Goal: Task Accomplishment & Management: Manage account settings

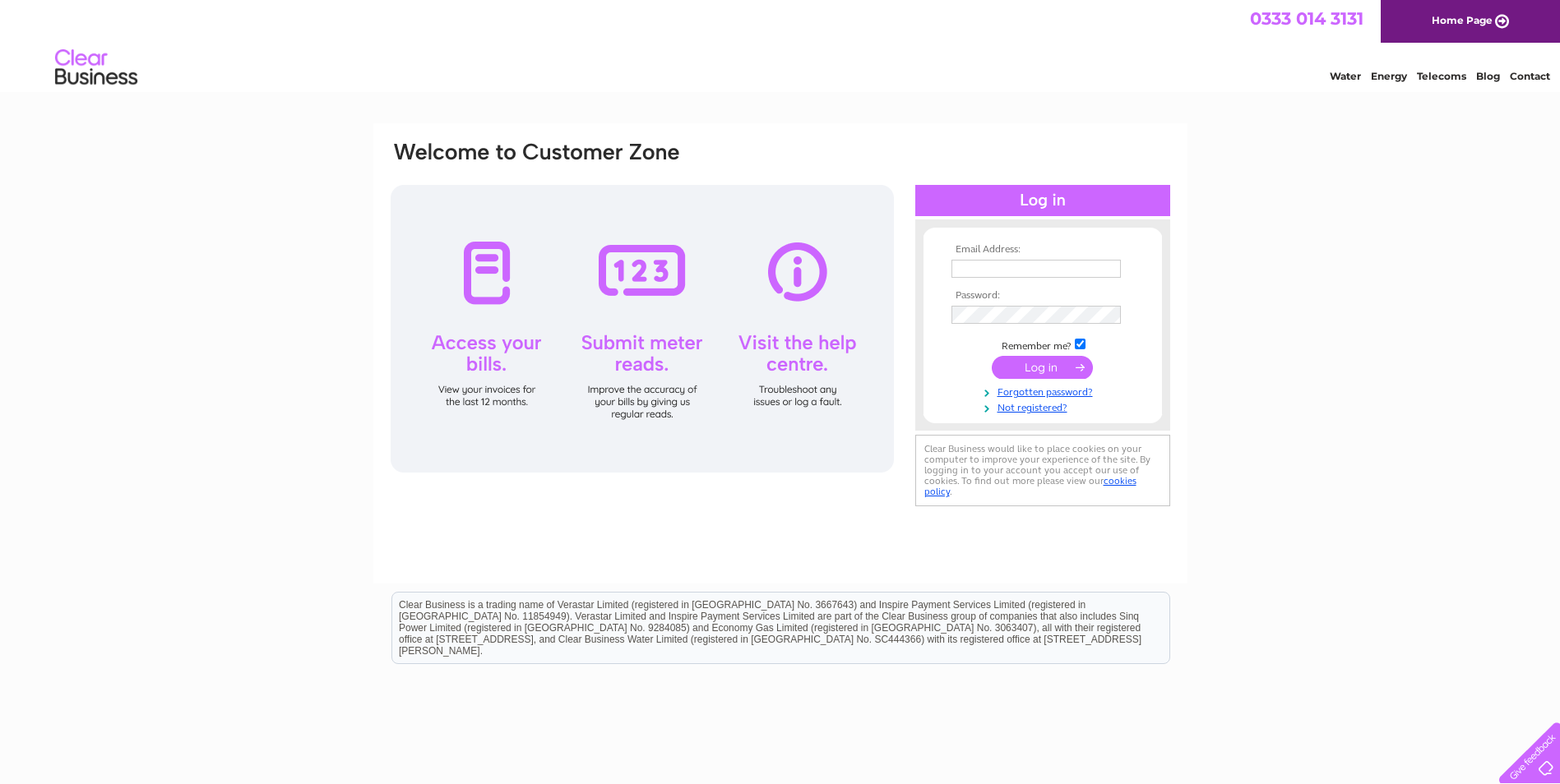
type input "andrew@waveneyselfstorage.co.uk"
click at [697, 367] on input "submit" at bounding box center [1042, 366] width 101 height 23
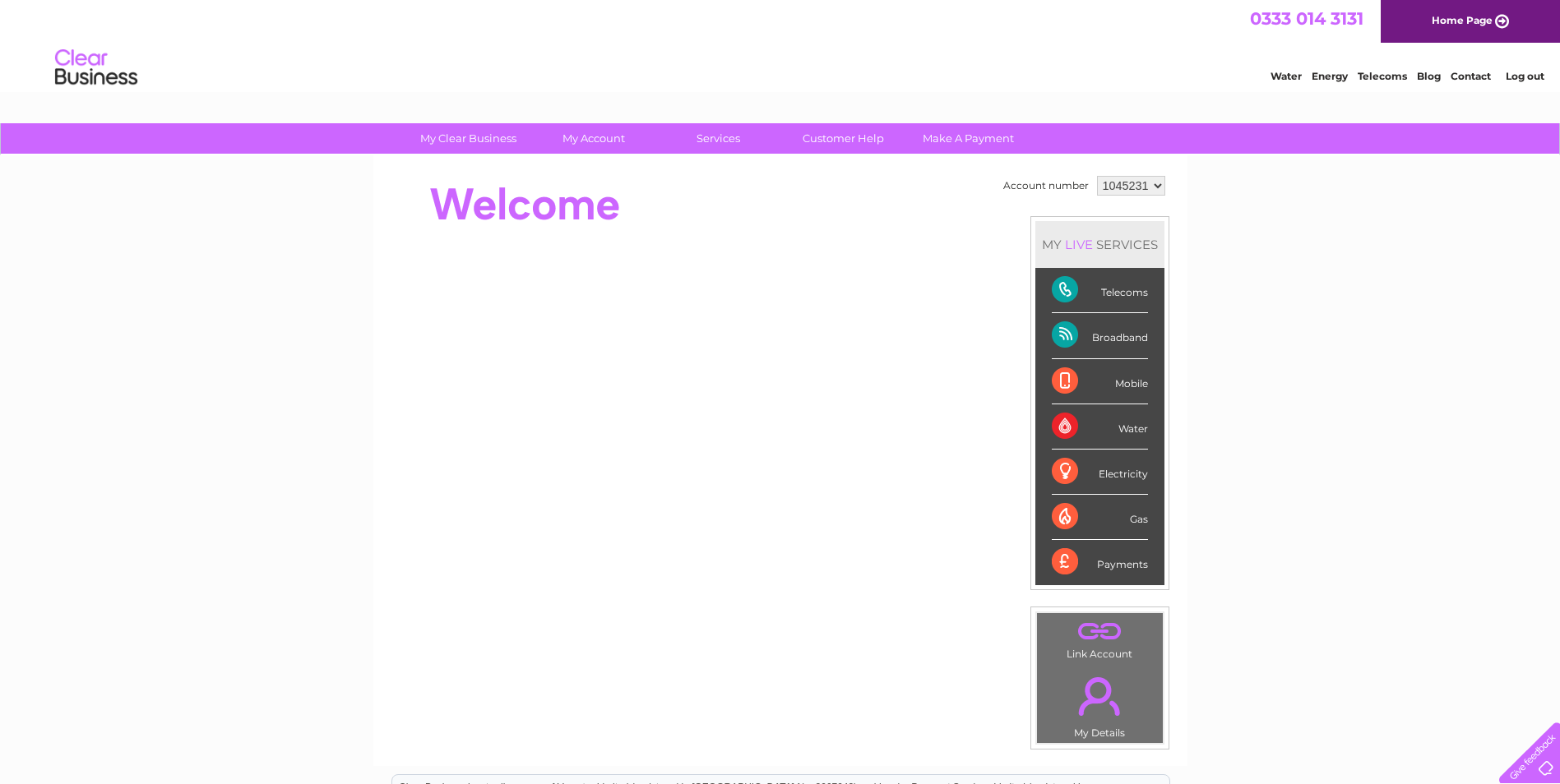
click at [1131, 294] on div "Telecoms" at bounding box center [1100, 291] width 96 height 45
click at [1070, 292] on div "Telecoms" at bounding box center [1100, 291] width 96 height 45
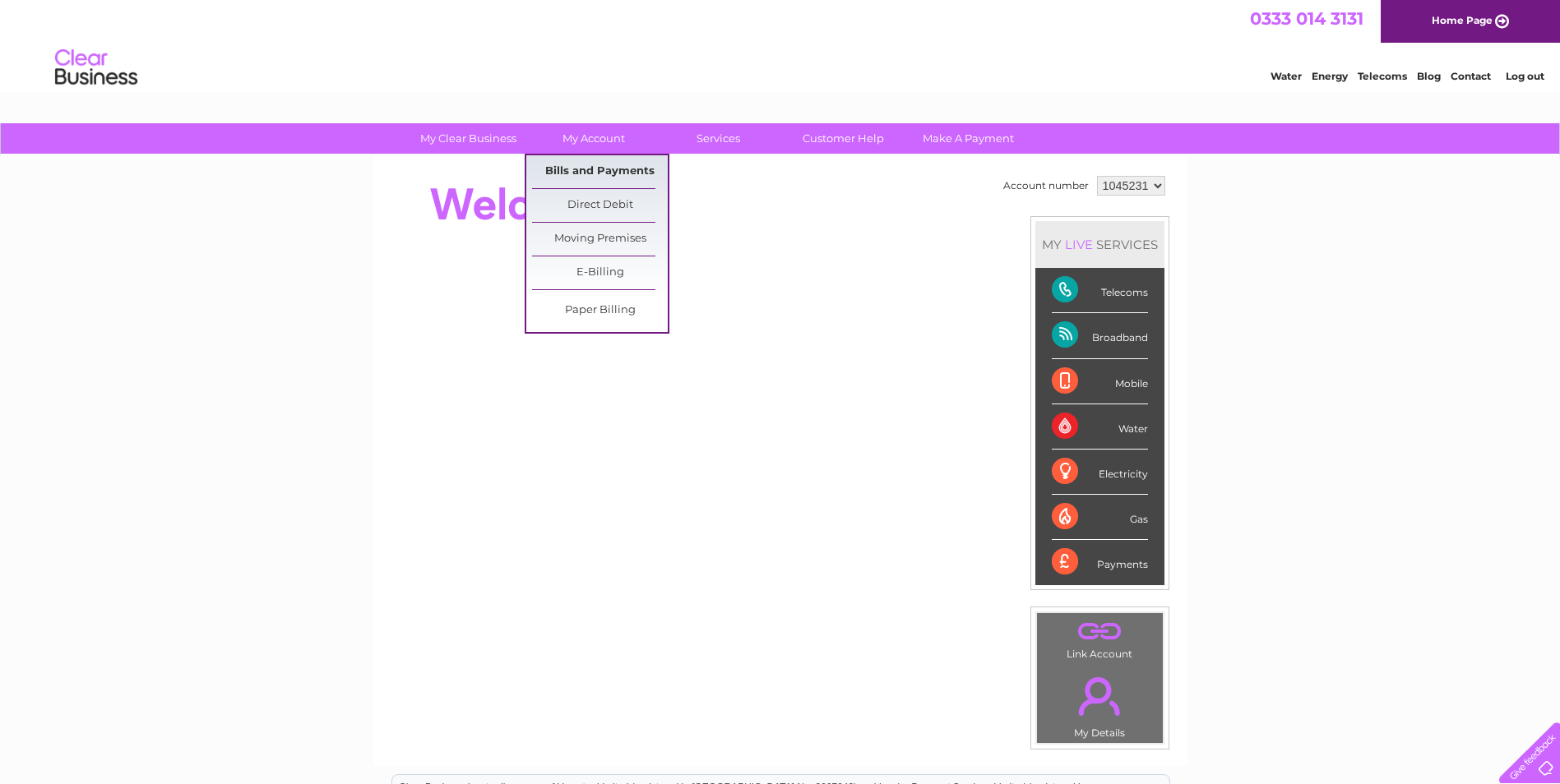
click at [578, 169] on link "Bills and Payments" at bounding box center [600, 171] width 136 height 32
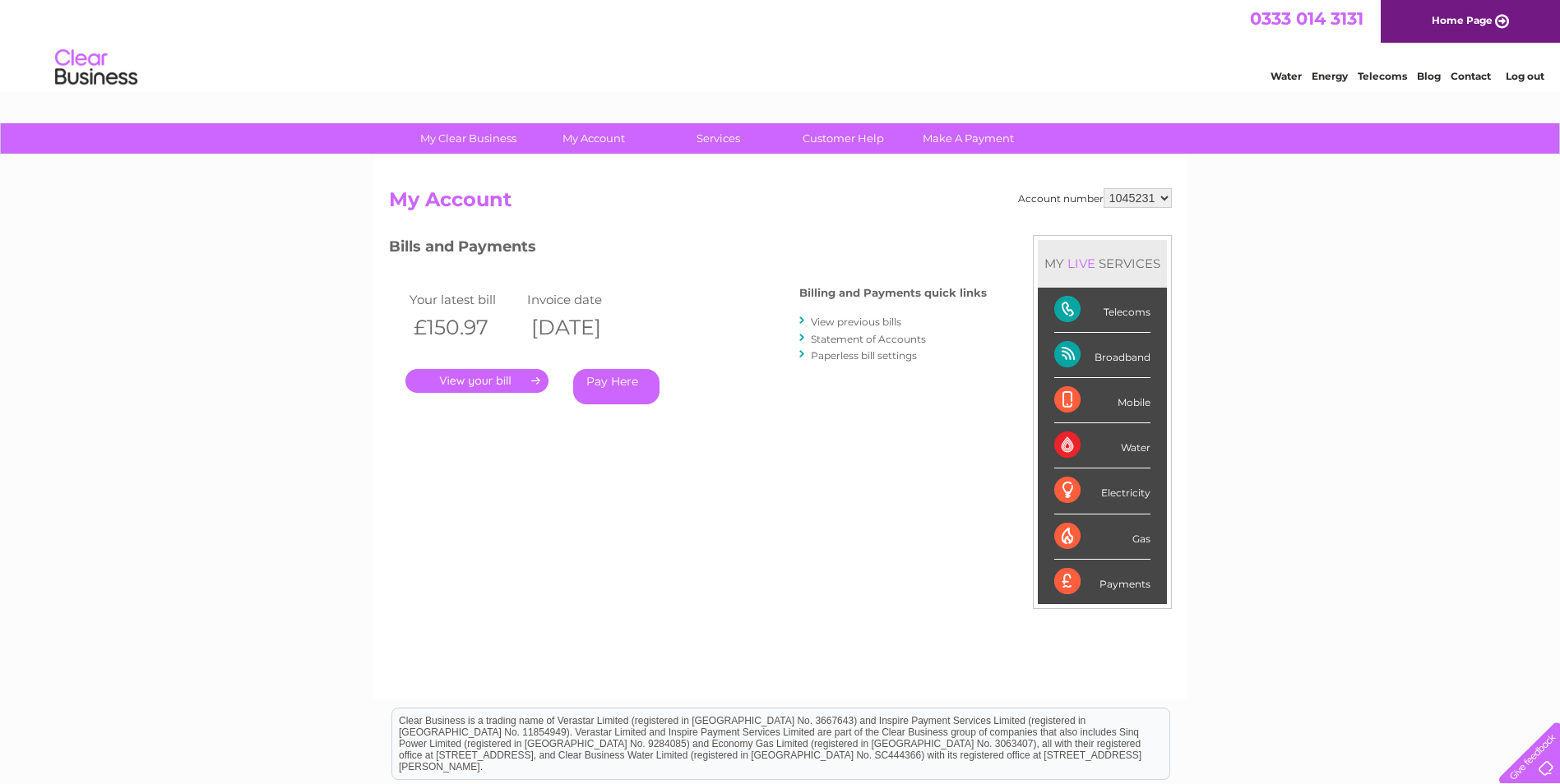
click at [496, 384] on link "." at bounding box center [478, 381] width 144 height 24
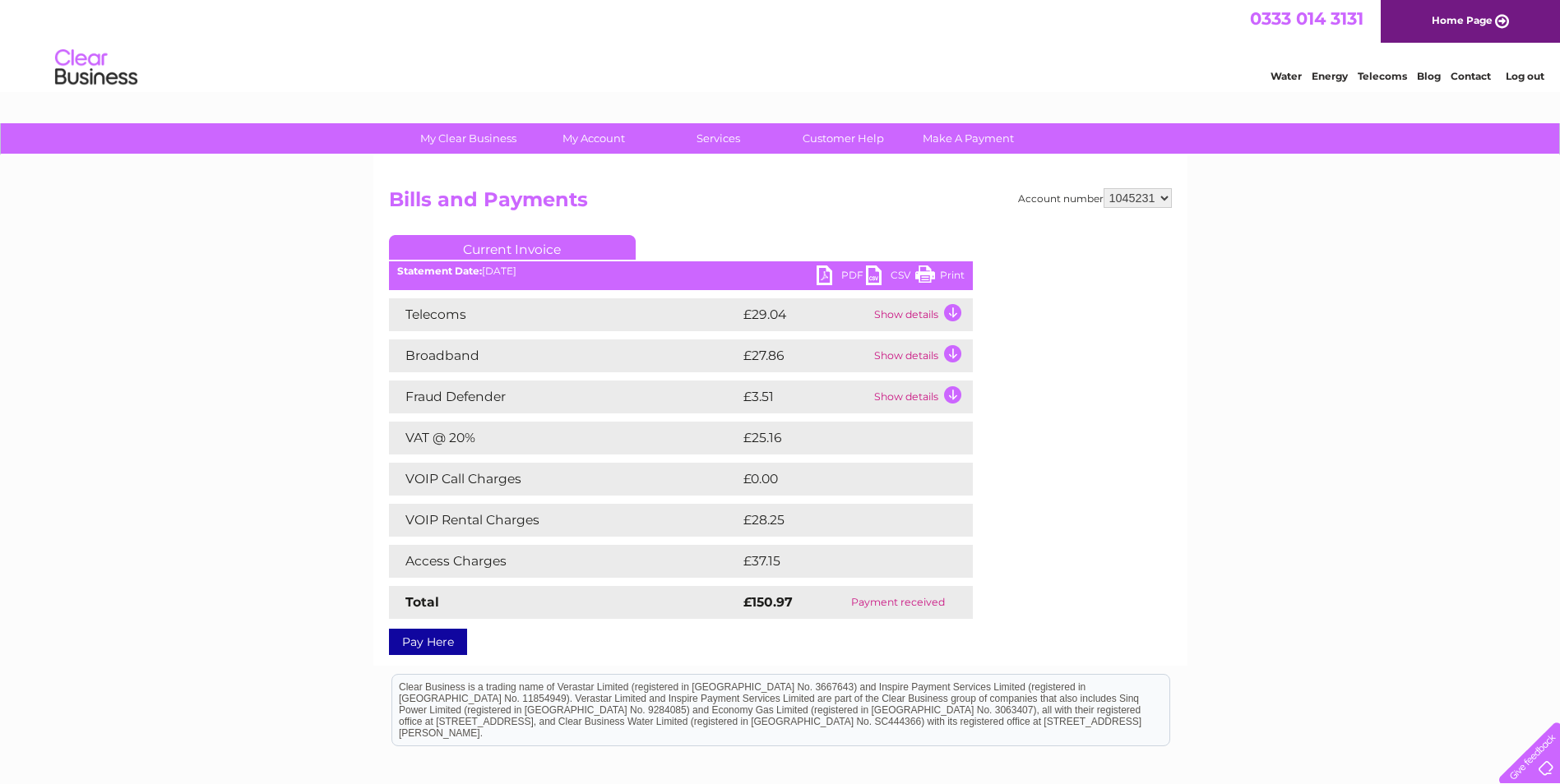
click at [954, 275] on link "Print" at bounding box center [940, 277] width 49 height 24
